Goal: Task Accomplishment & Management: Use online tool/utility

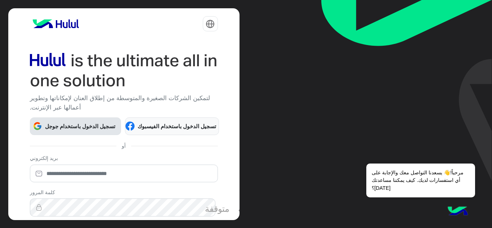
click at [59, 127] on font "تسجيل الدخول باستخدام جوجل" at bounding box center [80, 126] width 70 height 6
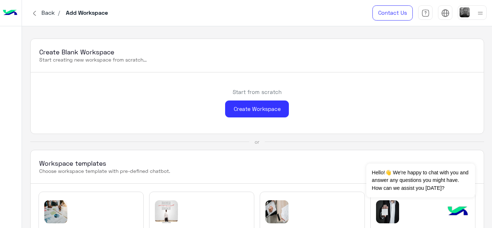
click at [267, 28] on div "Create Blank Workspace Start creating new workspace from scratch... Start from …" at bounding box center [257, 127] width 470 height 202
click at [395, 14] on link "Contact Us" at bounding box center [393, 12] width 40 height 15
